Goal: Information Seeking & Learning: Check status

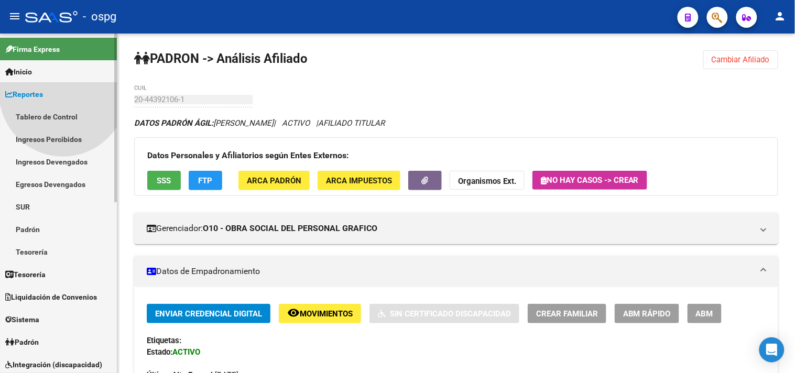
scroll to position [233, 0]
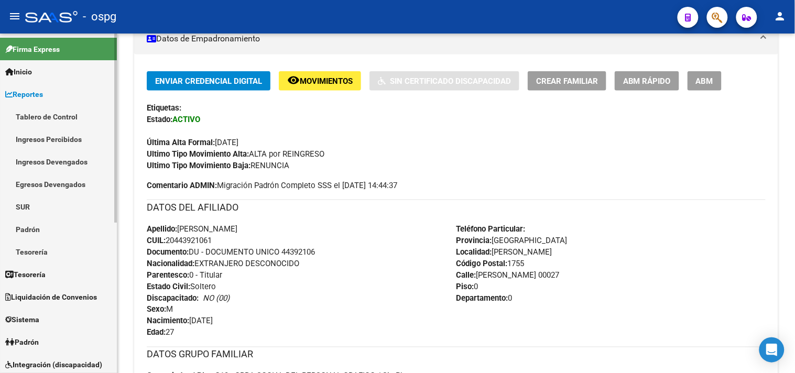
click at [63, 140] on link "Ingresos Percibidos" at bounding box center [58, 139] width 117 height 23
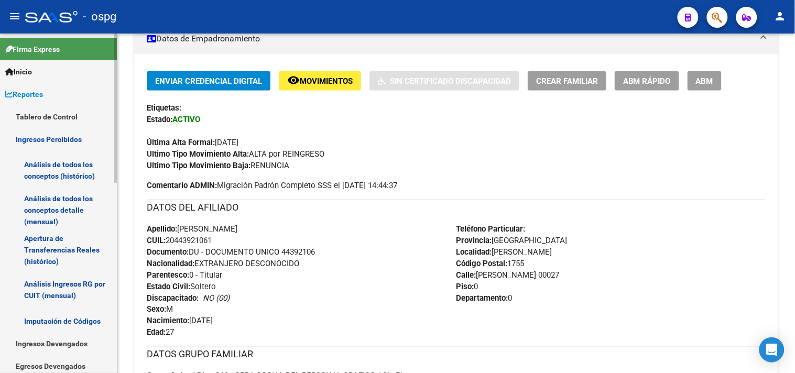
click at [64, 168] on link "Análisis de todos los conceptos (histórico)" at bounding box center [58, 170] width 117 height 40
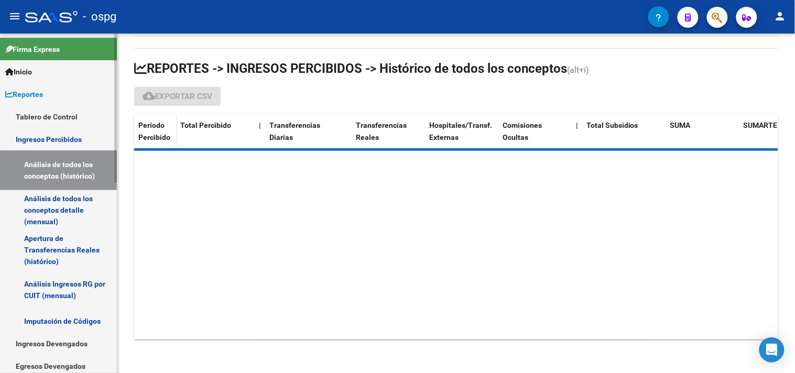
scroll to position [106, 0]
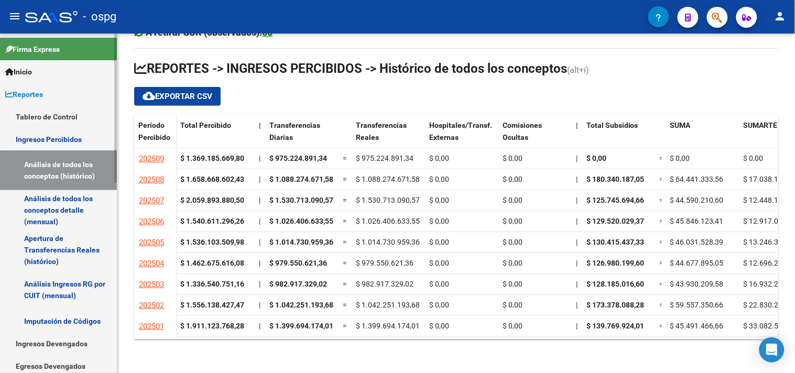
click at [76, 113] on link "Tablero de Control" at bounding box center [58, 116] width 117 height 23
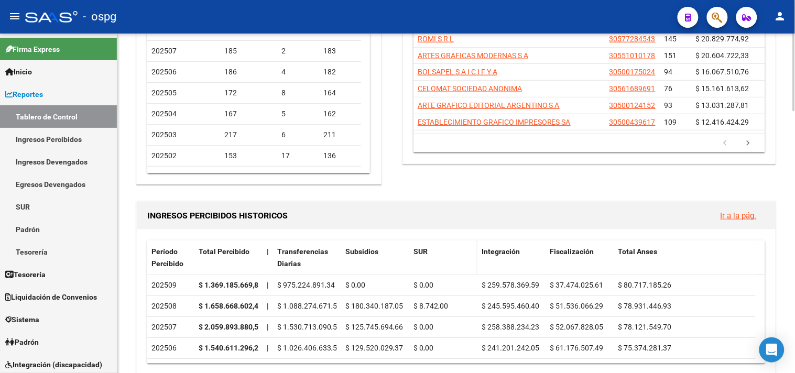
scroll to position [116, 0]
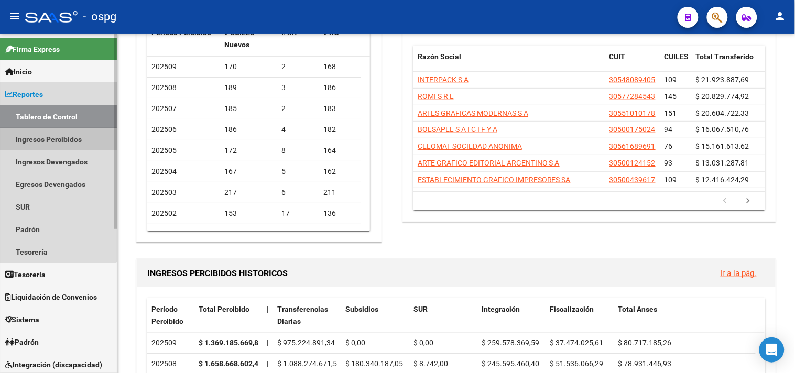
click at [46, 138] on link "Ingresos Percibidos" at bounding box center [58, 139] width 117 height 23
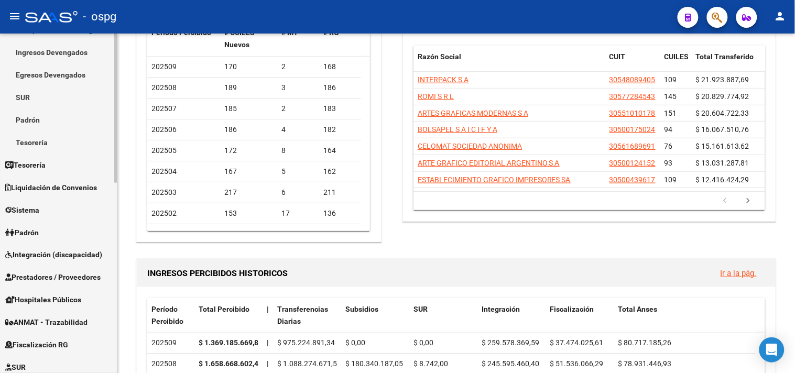
scroll to position [349, 0]
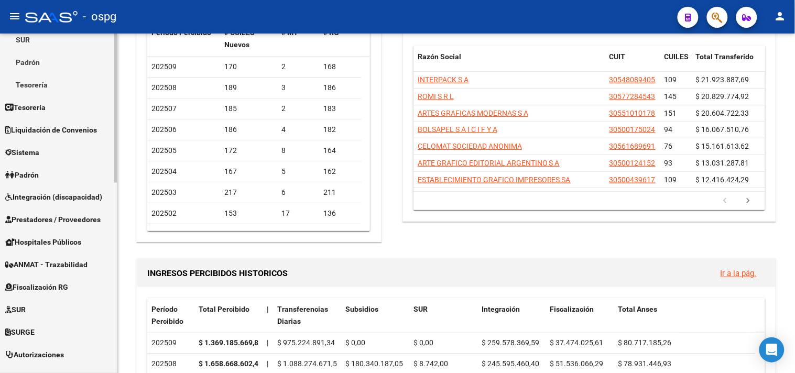
click at [56, 282] on span "Fiscalización RG" at bounding box center [36, 288] width 63 height 12
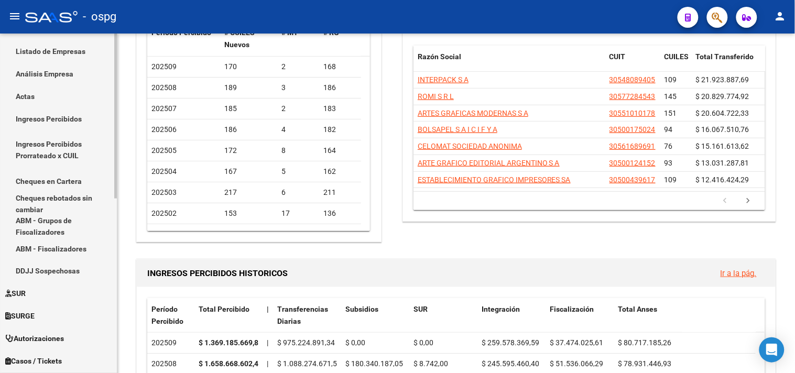
scroll to position [233, 0]
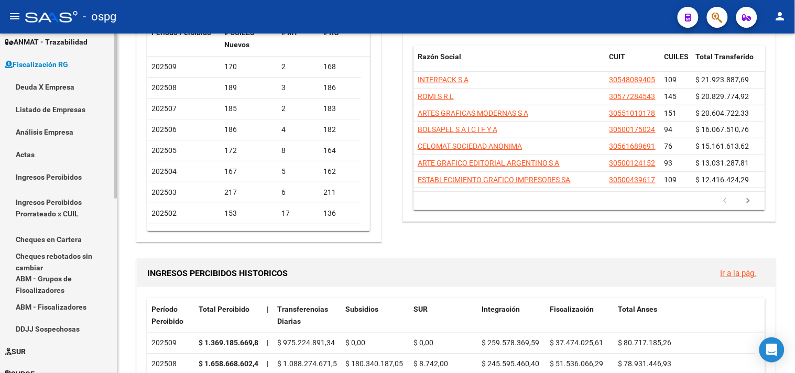
click at [40, 81] on link "Deuda X Empresa" at bounding box center [58, 86] width 117 height 23
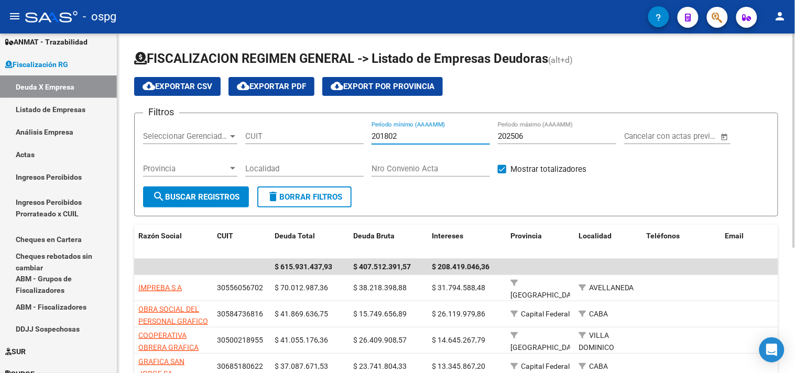
drag, startPoint x: 441, startPoint y: 139, endPoint x: 124, endPoint y: 118, distance: 317.6
click at [175, 133] on div "Filtros Seleccionar Gerenciador Seleccionar Gerenciador CUIT 201802 Período mín…" at bounding box center [456, 154] width 626 height 65
type input "202507"
type input "202508"
click at [207, 190] on button "search Buscar Registros" at bounding box center [196, 196] width 106 height 21
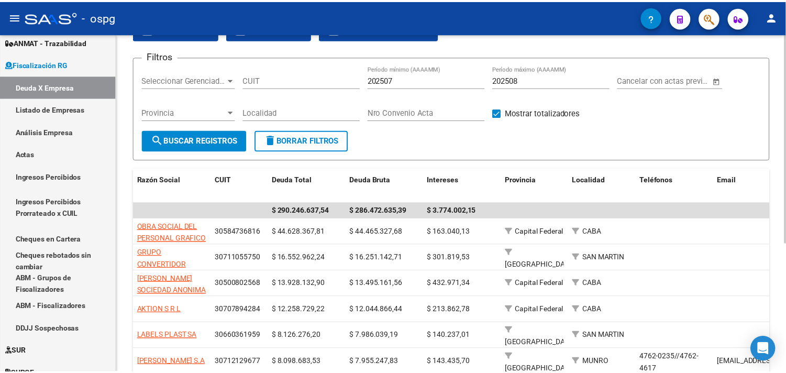
scroll to position [58, 0]
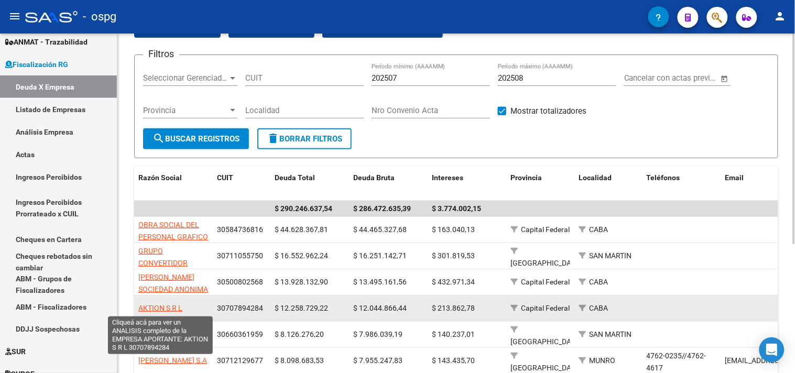
click at [163, 304] on span "AKTION S R L" at bounding box center [160, 308] width 44 height 8
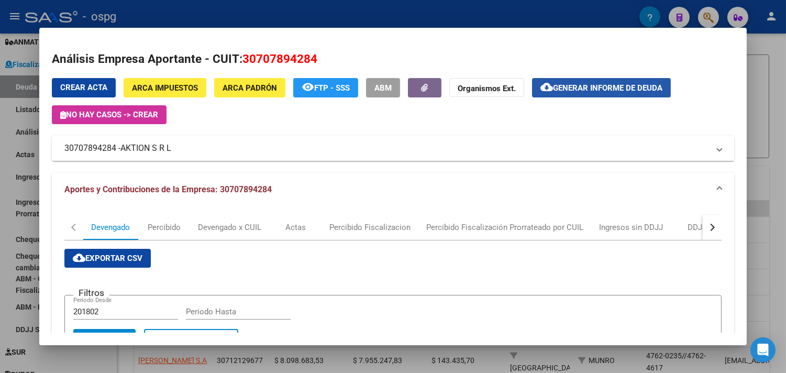
click at [593, 91] on span "Generar informe de deuda" at bounding box center [607, 87] width 109 height 9
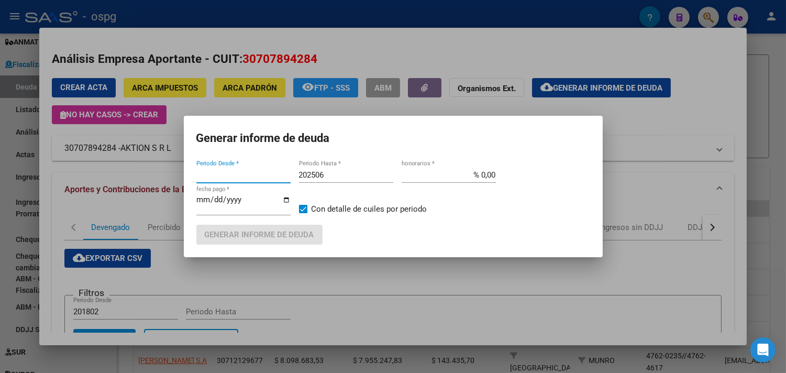
type input "202503"
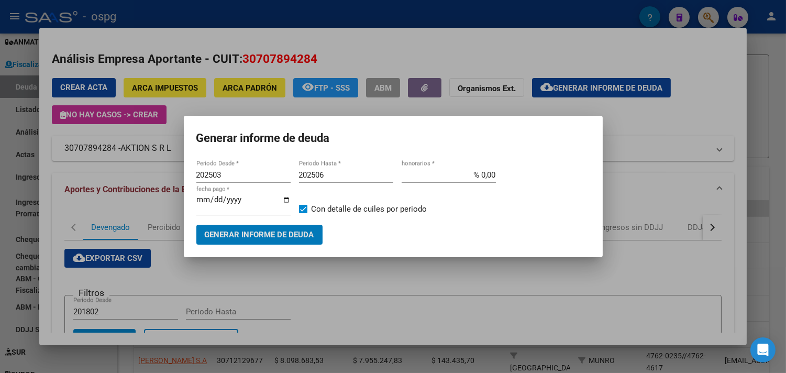
click at [660, 133] on div at bounding box center [393, 186] width 786 height 373
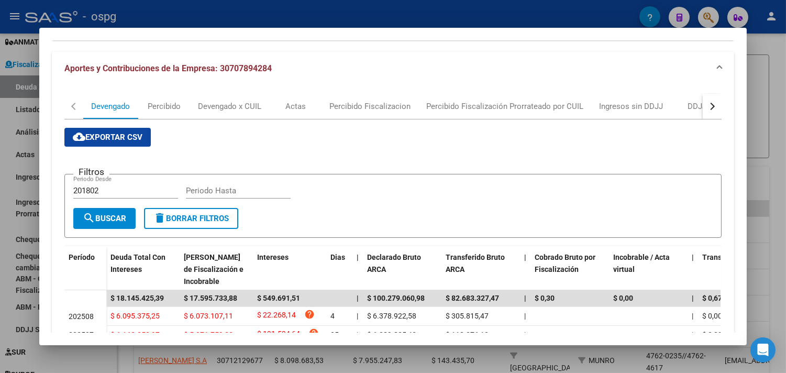
scroll to position [116, 0]
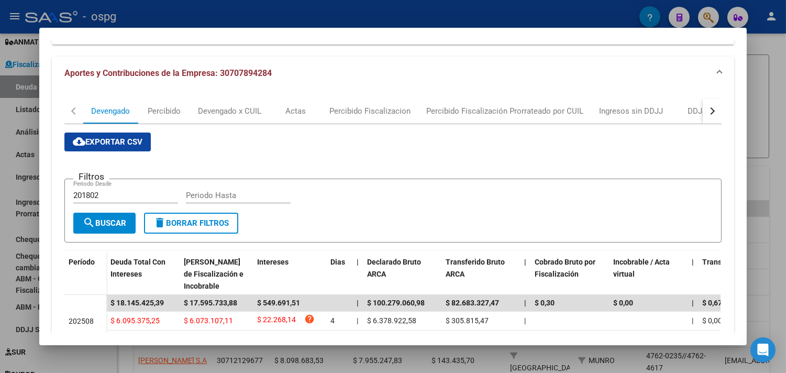
click at [774, 187] on div at bounding box center [393, 186] width 786 height 373
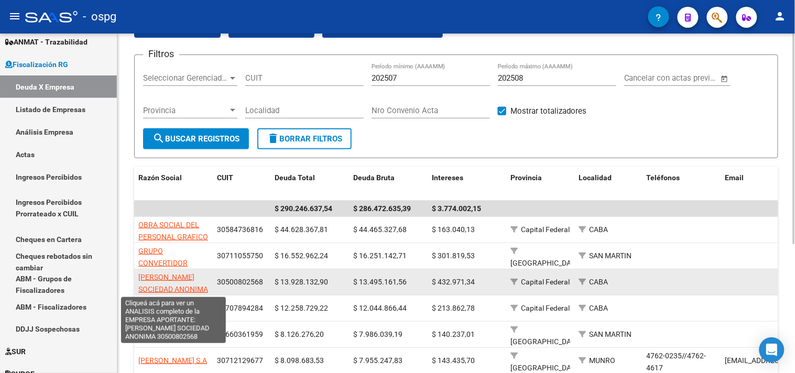
click at [153, 278] on span "[PERSON_NAME] SOCIEDAD ANONIMA" at bounding box center [173, 283] width 70 height 20
type textarea "30500802568"
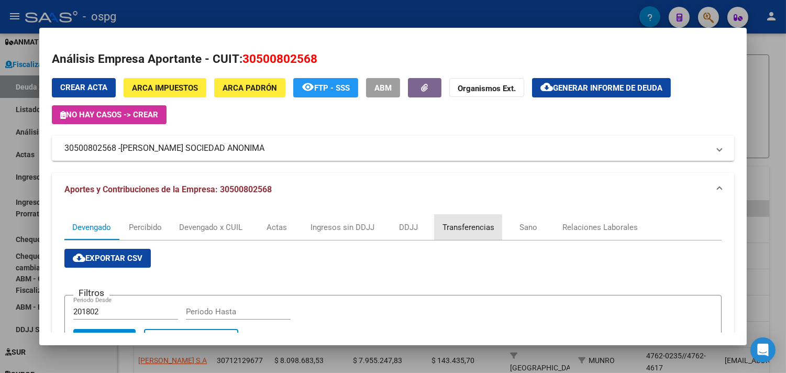
click at [435, 229] on div "Transferencias" at bounding box center [469, 227] width 68 height 25
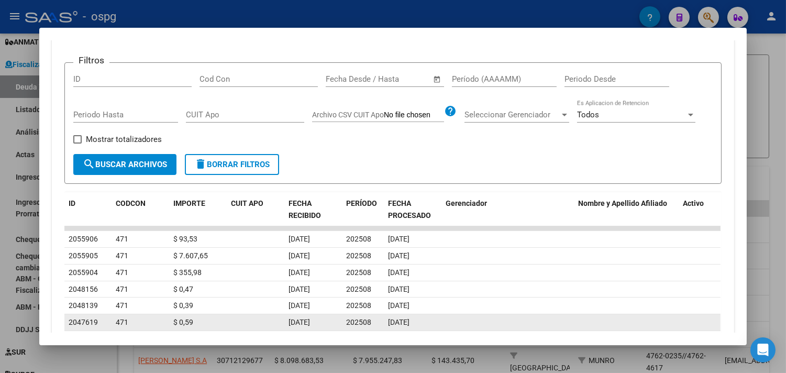
scroll to position [0, 0]
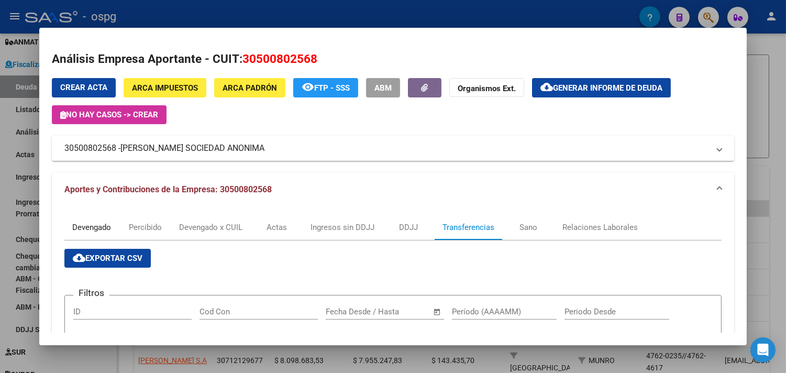
click at [84, 228] on div "Devengado" at bounding box center [91, 228] width 39 height 12
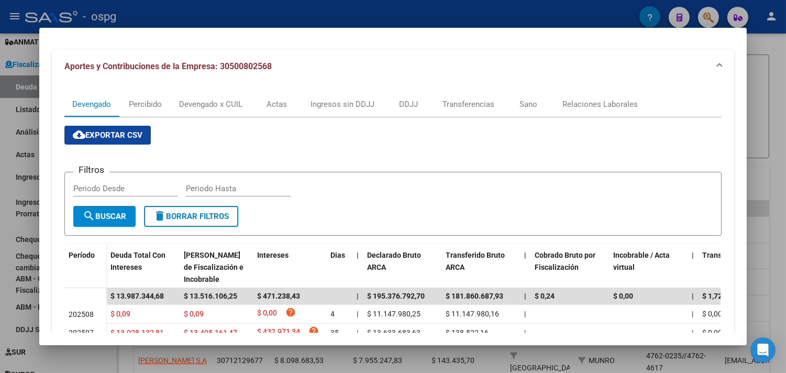
scroll to position [116, 0]
